Goal: Task Accomplishment & Management: Complete application form

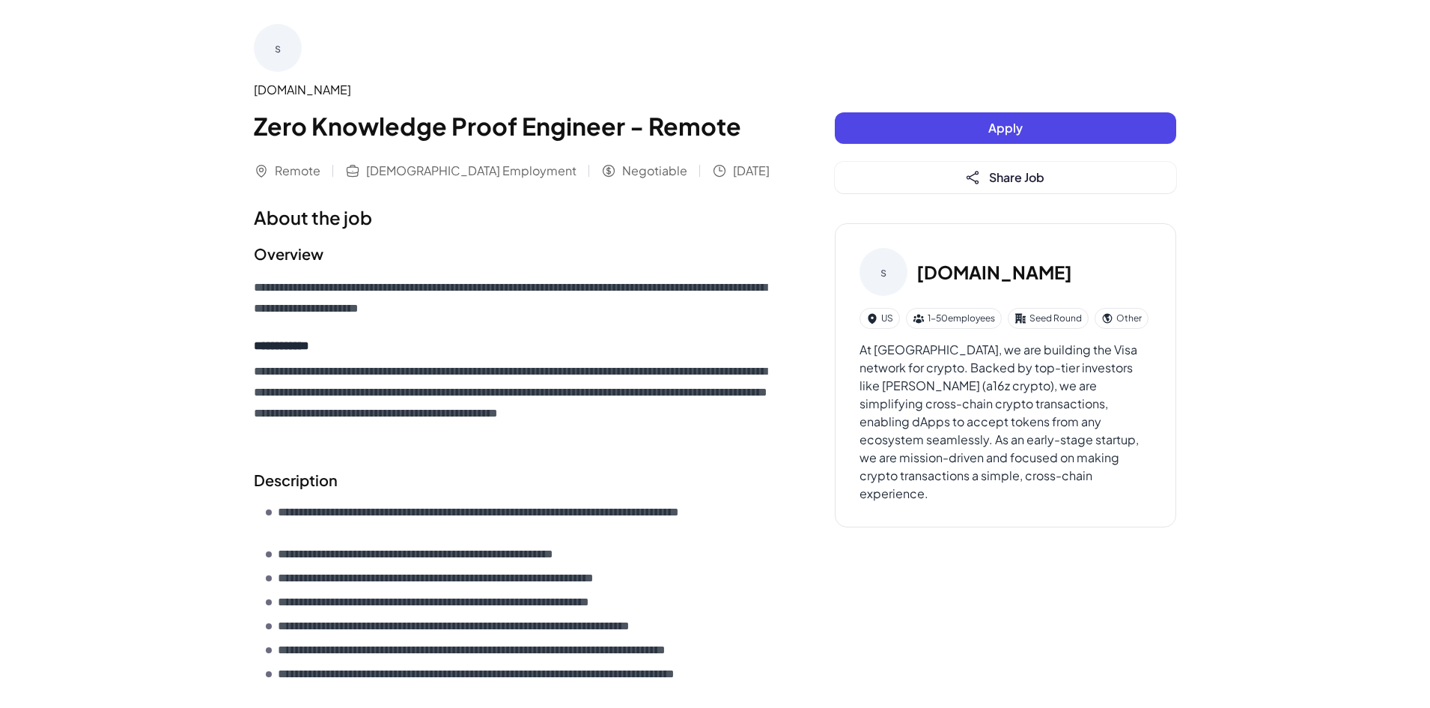
click at [985, 132] on button "Apply" at bounding box center [1006, 127] width 342 height 31
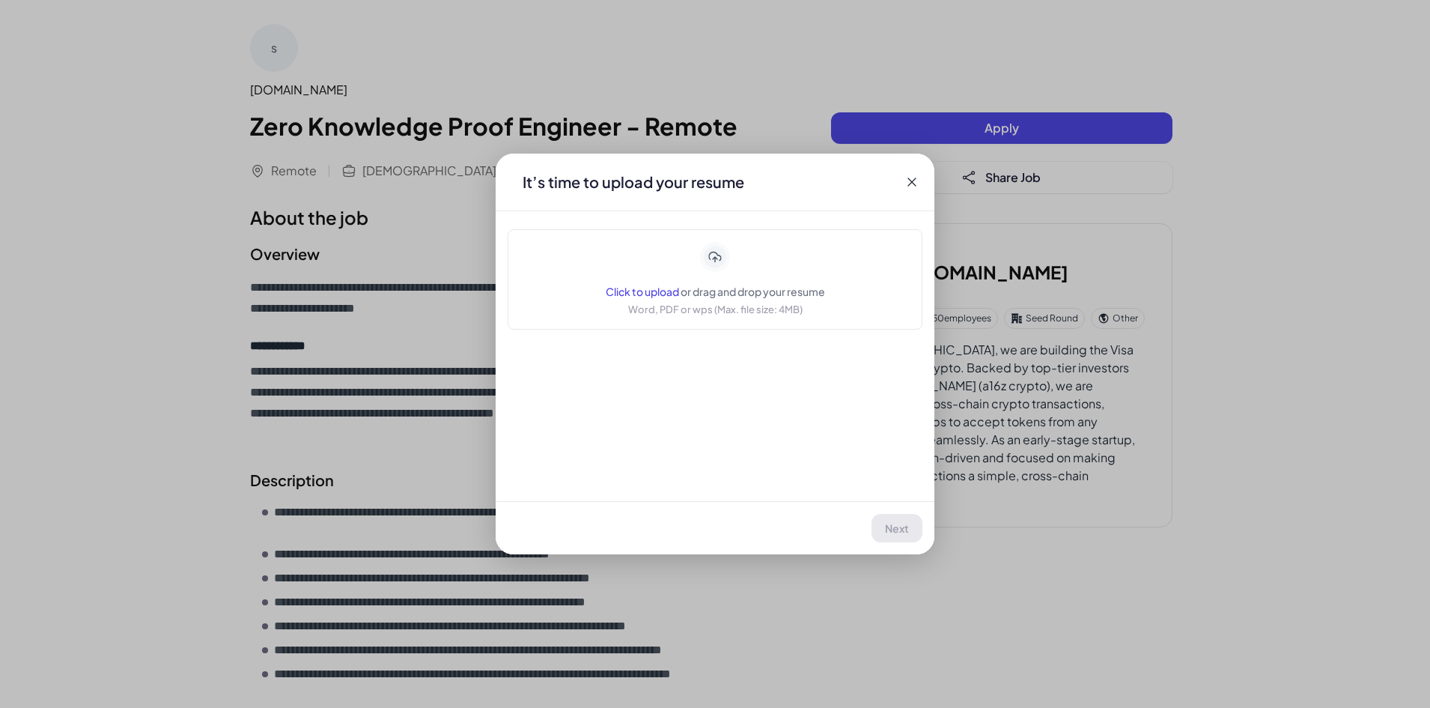
click at [660, 300] on div "Click to upload or drag and drop your resume Word, PDF or wps (Max. file size: …" at bounding box center [715, 279] width 219 height 75
click at [879, 528] on button "Next" at bounding box center [897, 528] width 49 height 28
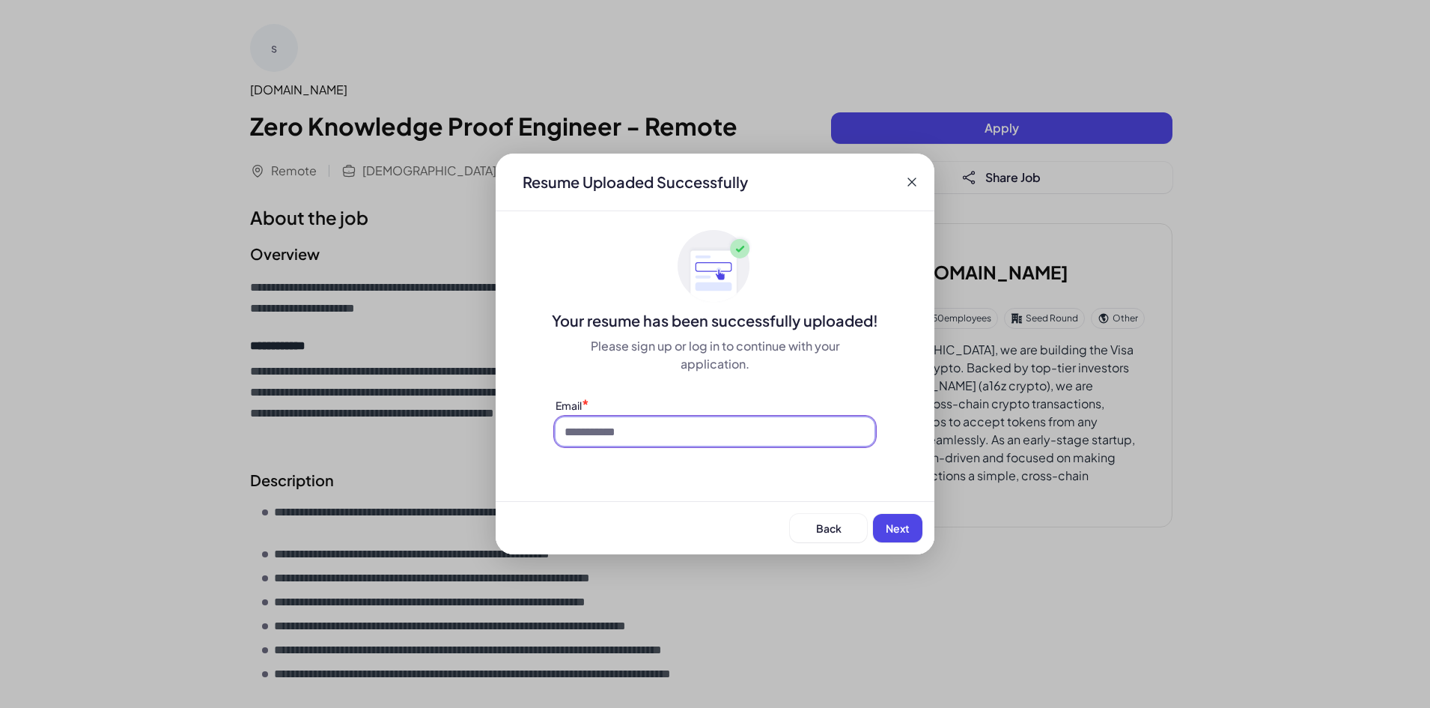
drag, startPoint x: 662, startPoint y: 434, endPoint x: 682, endPoint y: 446, distance: 23.1
click at [662, 434] on input at bounding box center [715, 431] width 319 height 28
type input "**********"
click at [906, 524] on span "Next" at bounding box center [898, 527] width 24 height 13
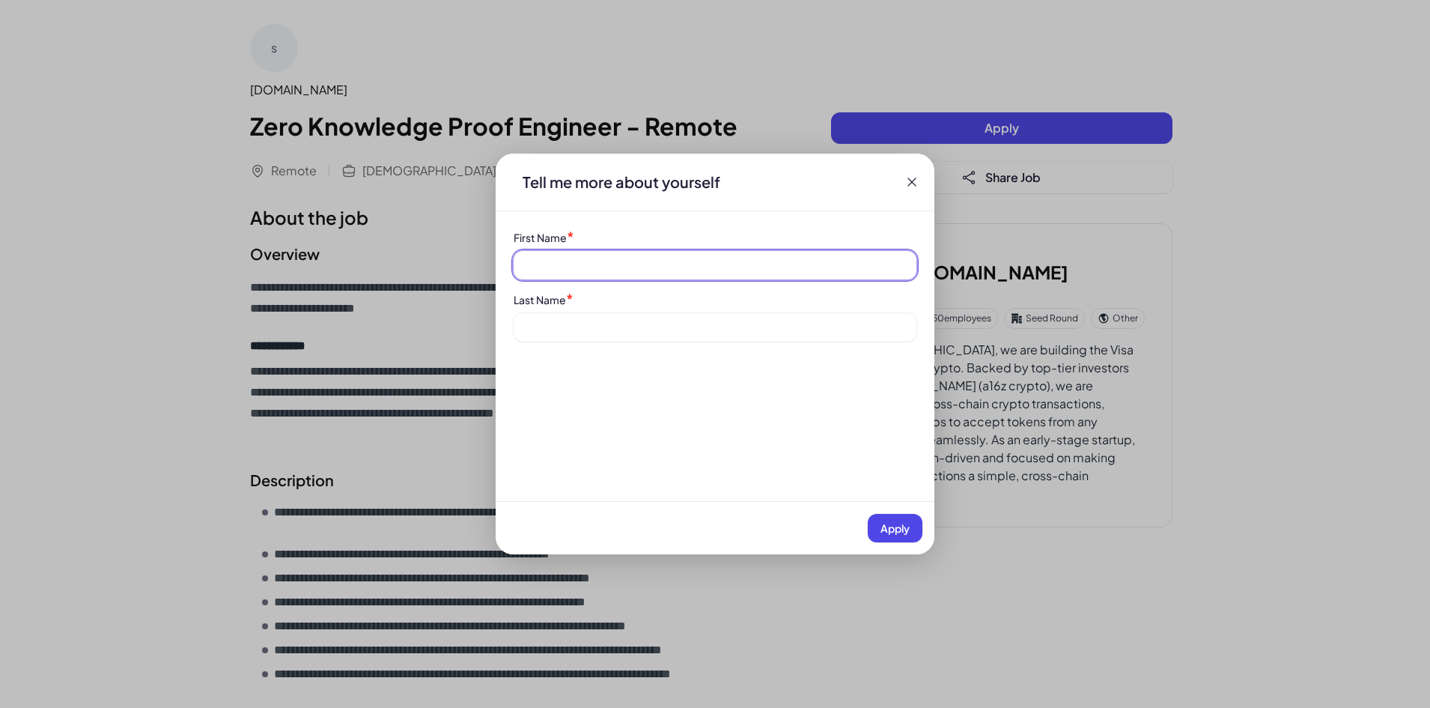
click at [613, 268] on input at bounding box center [715, 265] width 403 height 28
type input "*********"
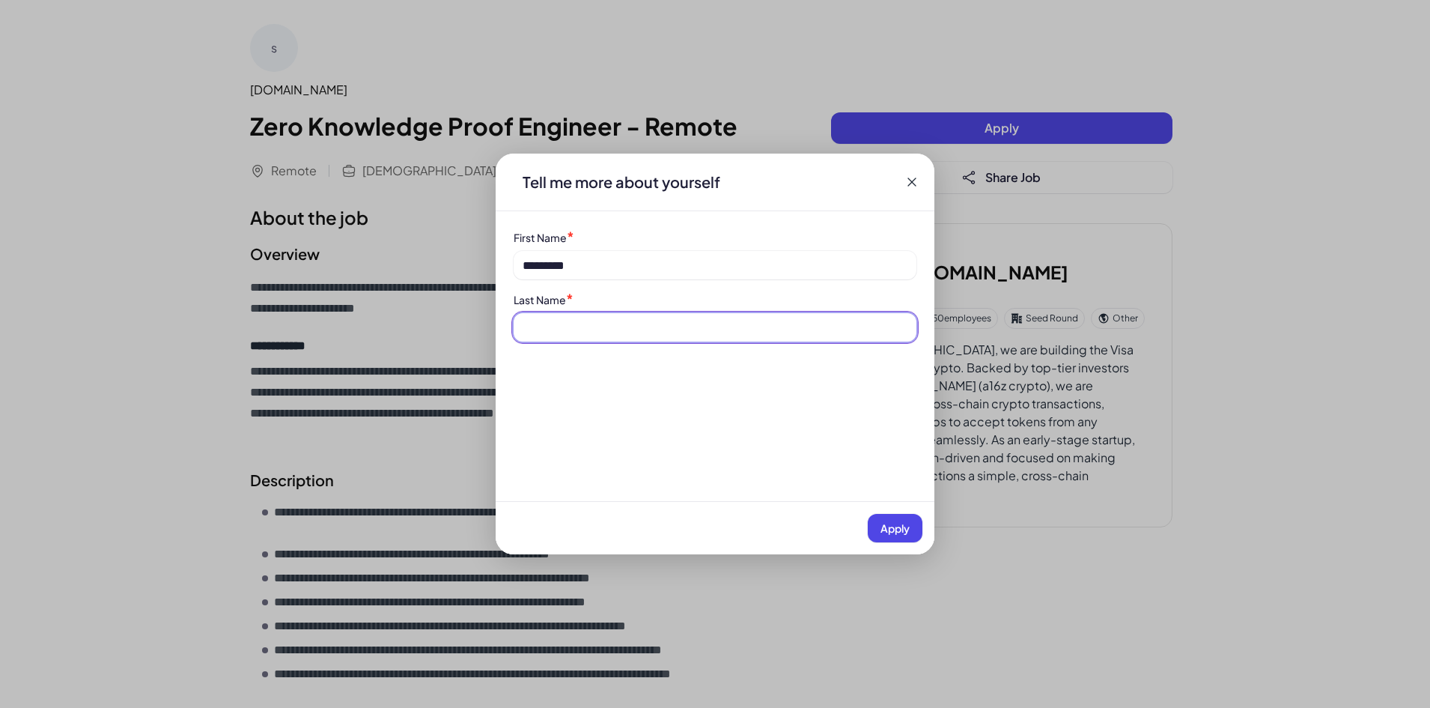
click at [602, 330] on input at bounding box center [715, 327] width 403 height 28
type input "*"
click at [886, 532] on span "Apply" at bounding box center [895, 527] width 29 height 13
